Goal: Information Seeking & Learning: Learn about a topic

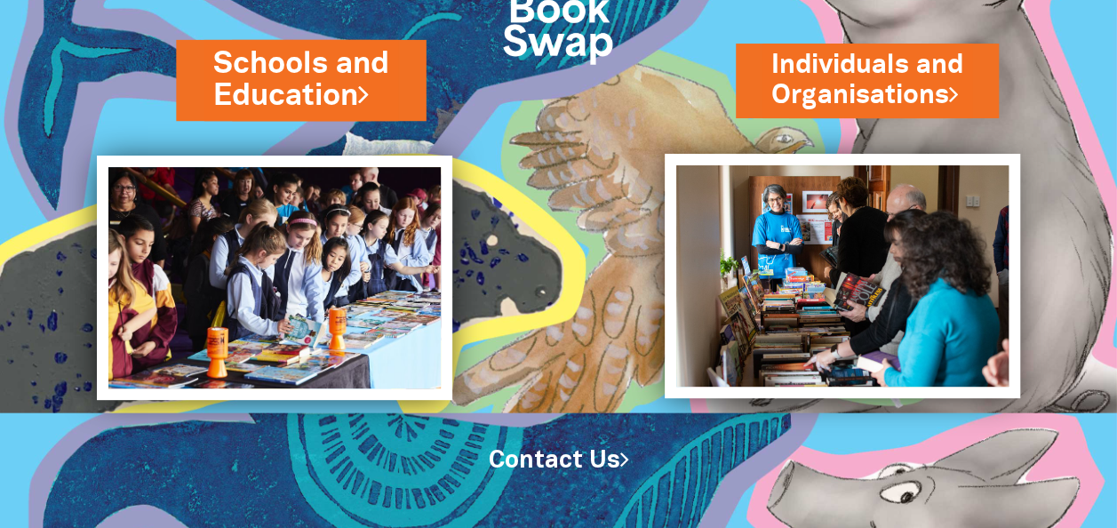
click at [338, 87] on link "Schools and Education" at bounding box center [300, 80] width 175 height 75
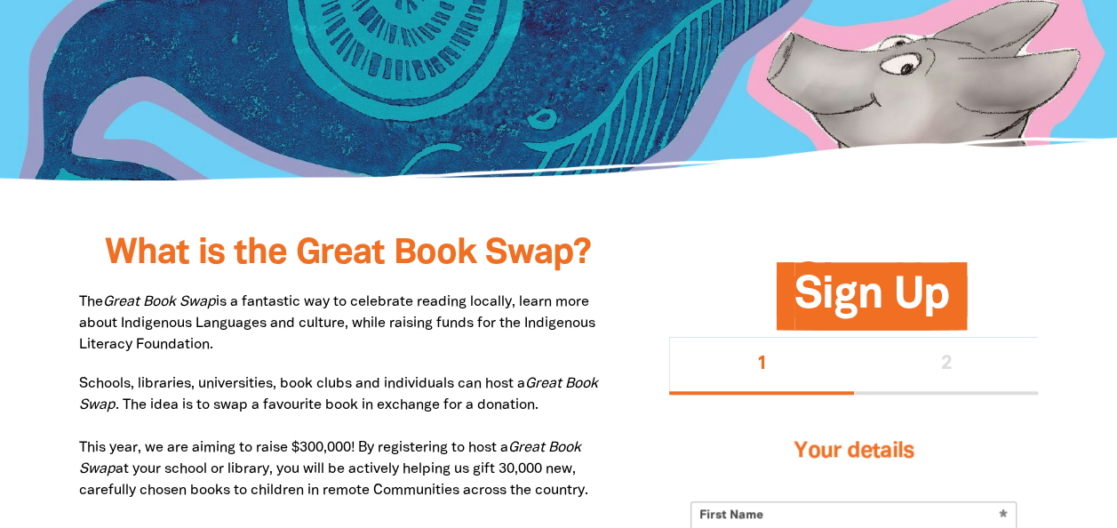
scroll to position [800, 0]
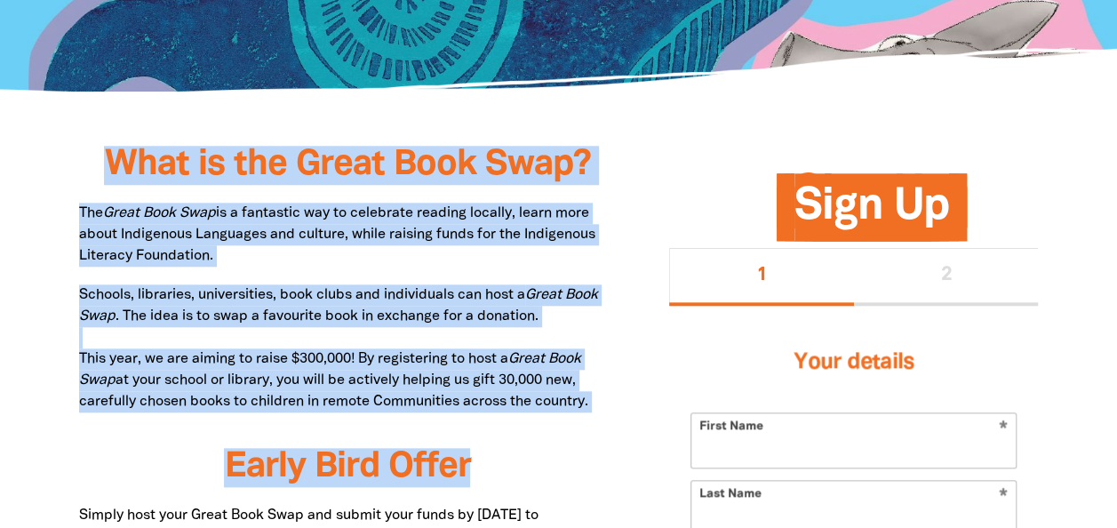
drag, startPoint x: 103, startPoint y: 166, endPoint x: 588, endPoint y: 427, distance: 550.7
copy div "What is the Great Book Swap? The Great Book Swap is a fantastic way to celebrat…"
click at [402, 336] on p "Schools, libraries, universities, book clubs and individuals can host a Great B…" at bounding box center [348, 348] width 538 height 128
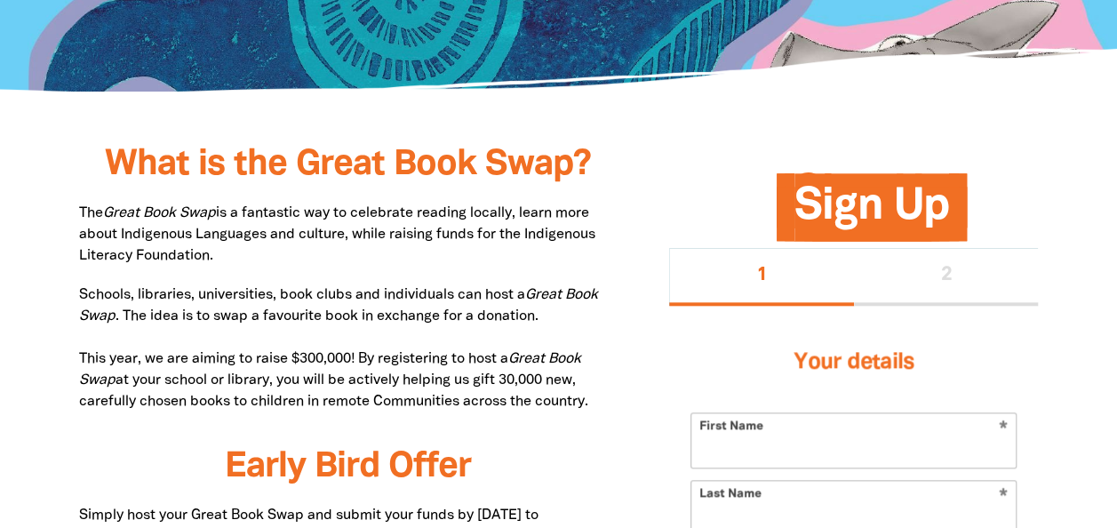
drag, startPoint x: 603, startPoint y: 396, endPoint x: 67, endPoint y: 164, distance: 584.3
copy div "What is the Great Book Swap? The Great Book Swap is a fantastic way to celebrat…"
